Goal: Find specific fact: Find specific fact

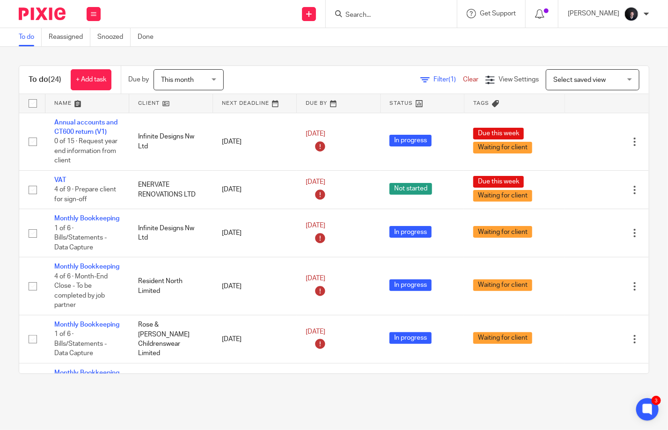
click at [411, 17] on input "Search" at bounding box center [386, 15] width 84 height 8
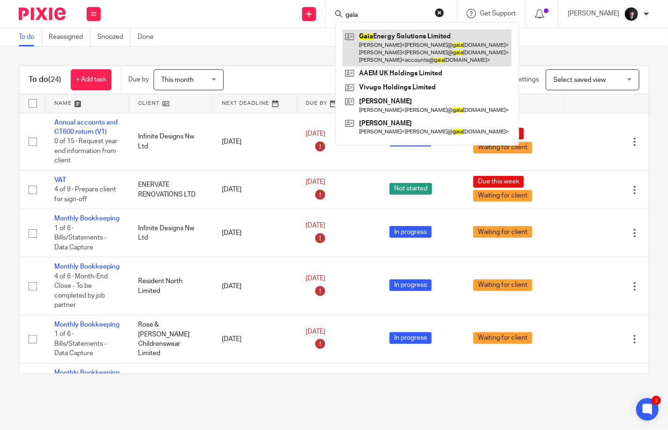
type input "gaia"
click at [407, 39] on link at bounding box center [426, 47] width 169 height 37
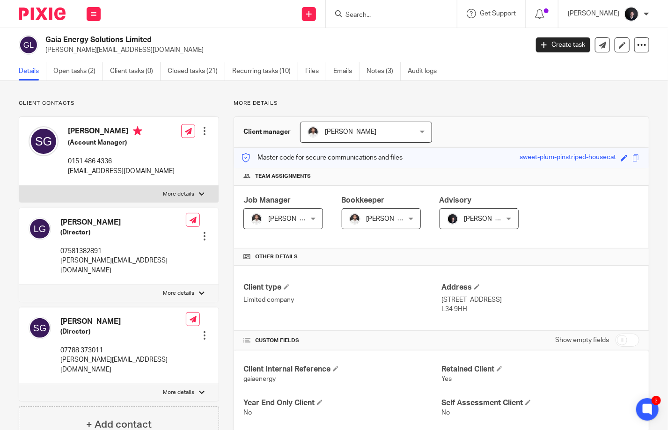
click at [395, 14] on input "Search" at bounding box center [386, 15] width 84 height 8
type input "c"
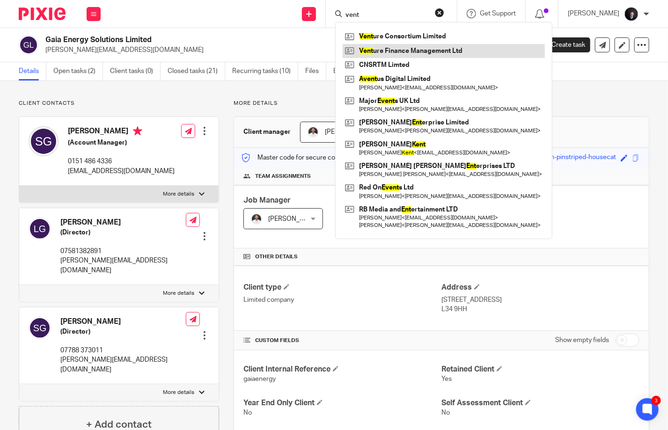
type input "vent"
click at [406, 50] on link at bounding box center [443, 51] width 202 height 14
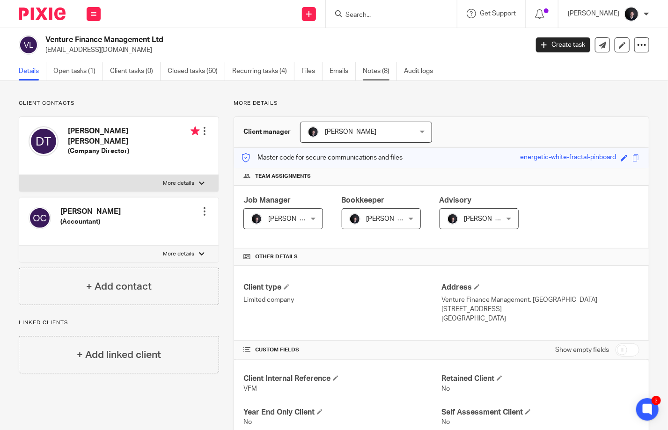
click at [387, 73] on link "Notes (8)" at bounding box center [380, 71] width 34 height 18
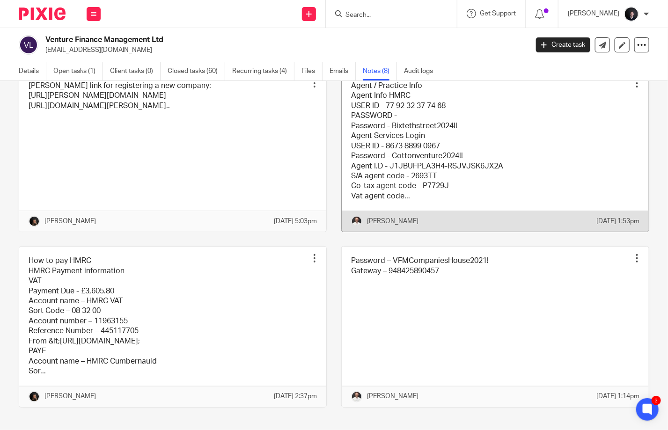
scroll to position [281, 0]
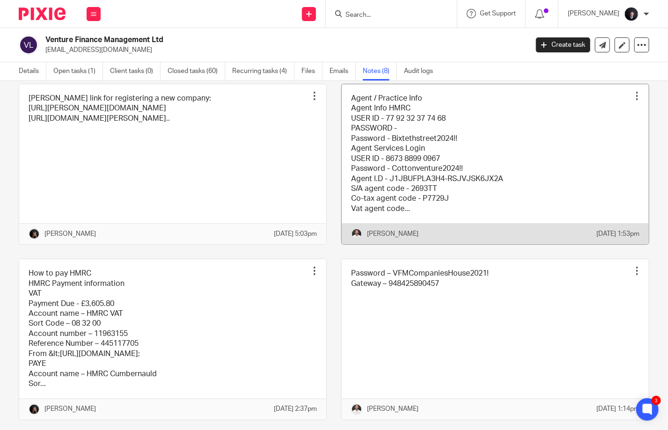
click at [632, 101] on div at bounding box center [636, 95] width 9 height 9
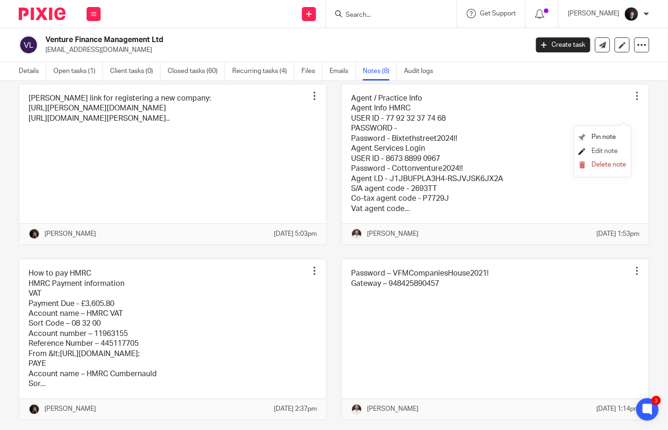
click at [595, 151] on span "Edit note" at bounding box center [604, 151] width 26 height 7
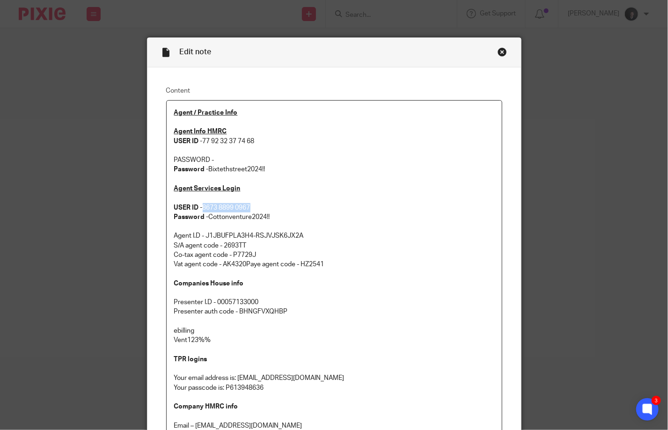
drag, startPoint x: 254, startPoint y: 206, endPoint x: 201, endPoint y: 203, distance: 52.9
click at [201, 203] on p "Agent Services Login USER ID - 8673 8899 0967 Password - Cottonventure2024!! Ag…" at bounding box center [334, 226] width 320 height 85
copy p "8673 8899 0967"
drag, startPoint x: 279, startPoint y: 219, endPoint x: 206, endPoint y: 218, distance: 73.0
click at [206, 218] on p "Agent Services Login USER ID - 8673 8899 0967 Password - Cottonventure2024!! Ag…" at bounding box center [334, 226] width 320 height 85
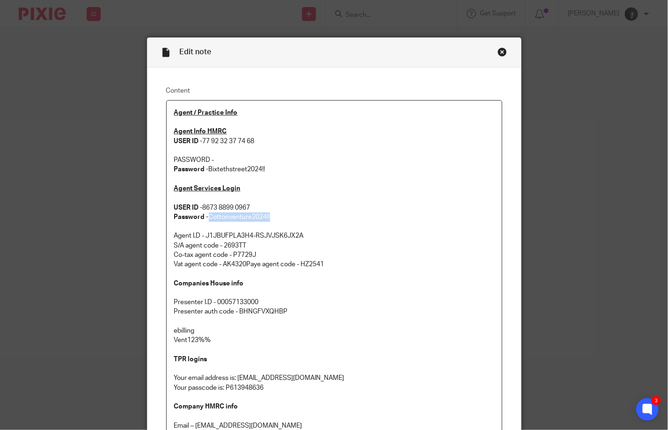
copy p "Cottonventure2024!!"
